Goal: Check status: Check status

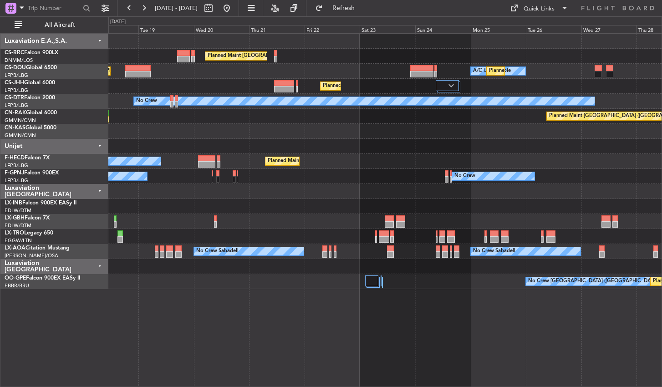
click at [283, 355] on div "Planned Maint [GEOGRAPHIC_DATA] ([GEOGRAPHIC_DATA]) Planned Maint [GEOGRAPHIC_D…" at bounding box center [385, 210] width 554 height 354
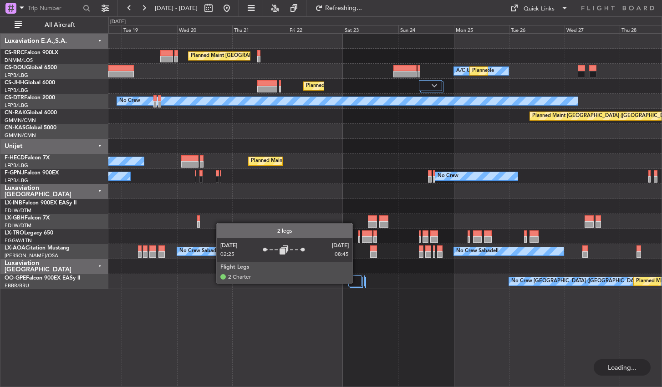
click at [357, 283] on div at bounding box center [356, 281] width 14 height 11
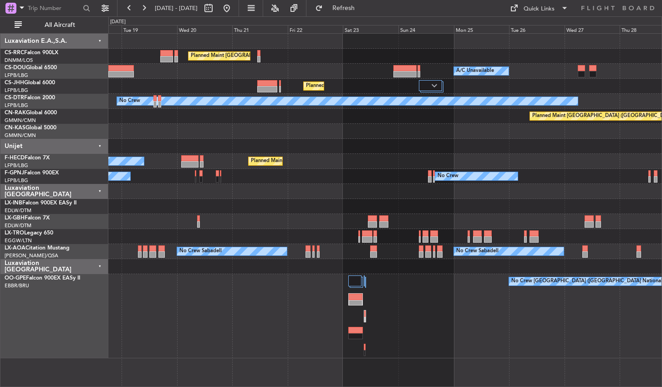
click at [238, 320] on div "Planned Maint [GEOGRAPHIC_DATA] ([GEOGRAPHIC_DATA] National) No Crew [GEOGRAPHI…" at bounding box center [385, 316] width 554 height 84
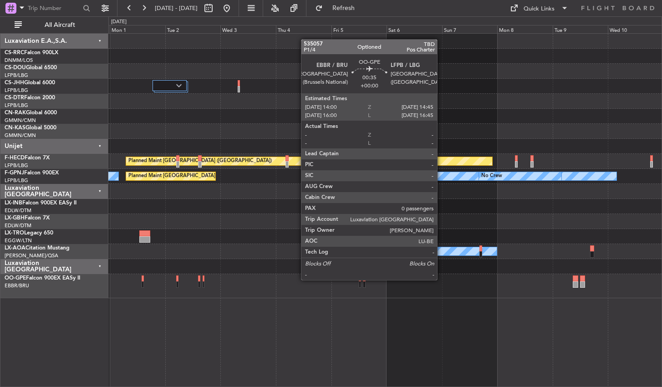
click at [220, 322] on div "Planned Maint [GEOGRAPHIC_DATA] ([GEOGRAPHIC_DATA]) Planned Maint [GEOGRAPHIC_D…" at bounding box center [385, 210] width 554 height 354
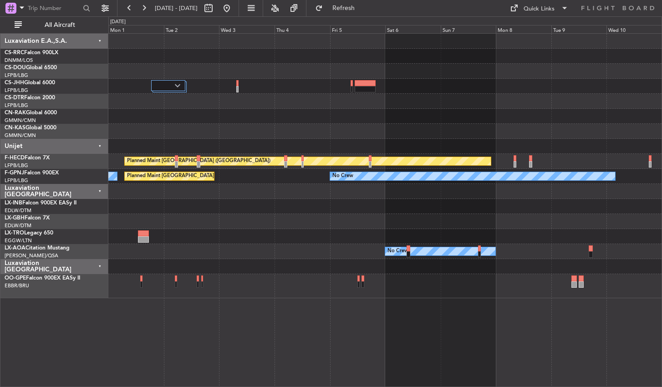
click at [365, 331] on div "Planned Maint [GEOGRAPHIC_DATA] ([GEOGRAPHIC_DATA]) Planned Maint [GEOGRAPHIC_D…" at bounding box center [385, 210] width 554 height 354
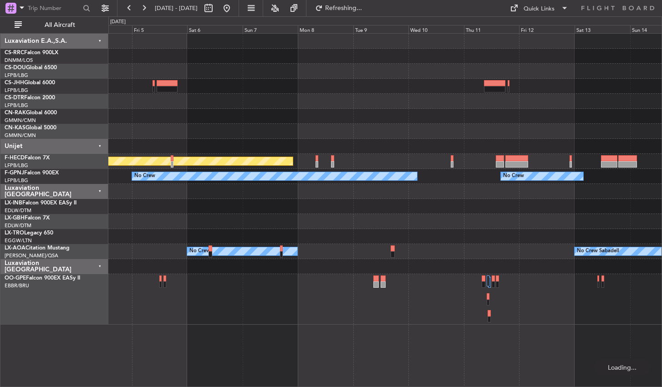
click at [389, 342] on div "Planned Maint [GEOGRAPHIC_DATA] ([GEOGRAPHIC_DATA]) No Crew No Crew No Crew No …" at bounding box center [385, 210] width 554 height 354
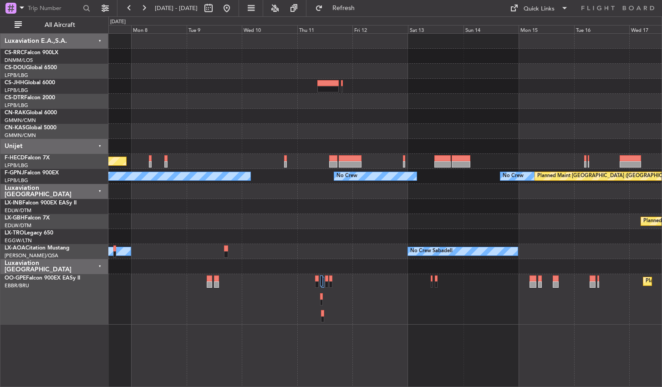
click at [228, 324] on div "Planned Maint [GEOGRAPHIC_DATA] ([GEOGRAPHIC_DATA]) No Crew No Crew No Crew No …" at bounding box center [385, 210] width 554 height 354
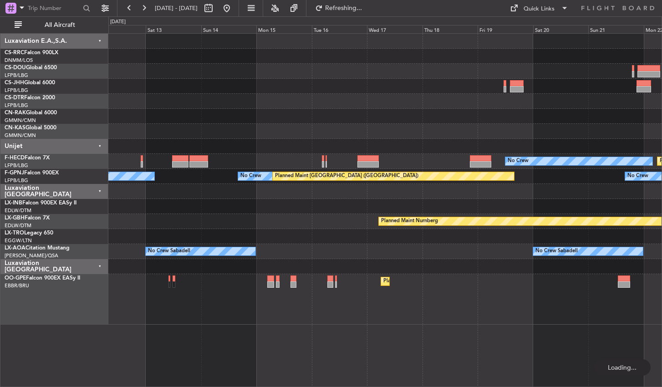
click at [277, 356] on div "Planned Maint Casablanca ([PERSON_NAME] Intl) No Crew Planned Maint [GEOGRAPHIC…" at bounding box center [385, 210] width 554 height 354
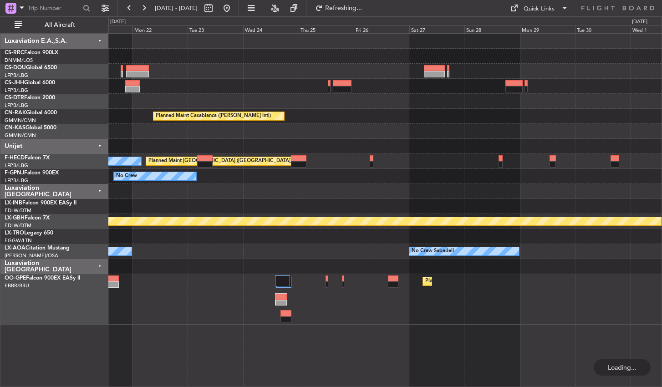
click at [271, 362] on div "Planned Maint Casablanca ([PERSON_NAME] Intl) No Crew Planned Maint [GEOGRAPHIC…" at bounding box center [385, 210] width 554 height 354
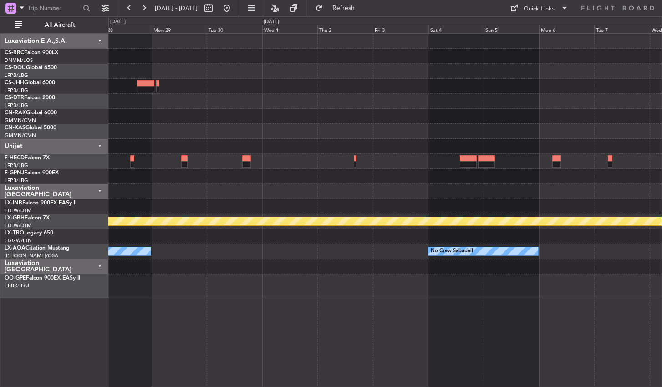
click at [239, 316] on div "Planned Maint Nurnberg No Crew Sabadell No Crew Sabadell Planned Maint [GEOGRAP…" at bounding box center [385, 210] width 554 height 354
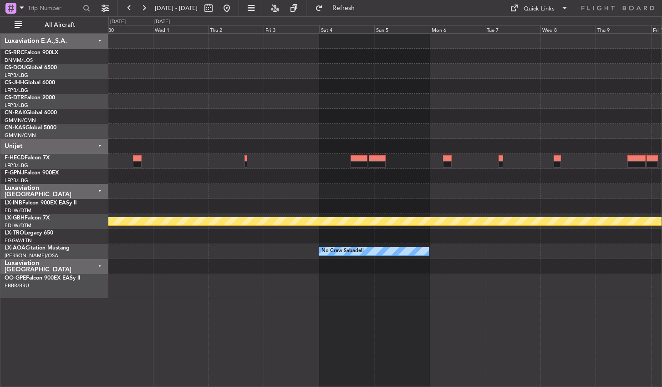
click at [186, 335] on div "Planned Maint Nurnberg No Crew Sabadell No Crew Sabadell No Crew Sabadell" at bounding box center [385, 210] width 554 height 354
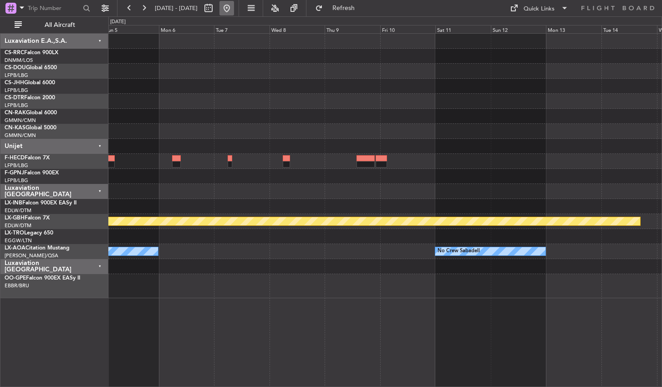
click at [234, 6] on button at bounding box center [227, 8] width 15 height 15
